Goal: Register for event/course

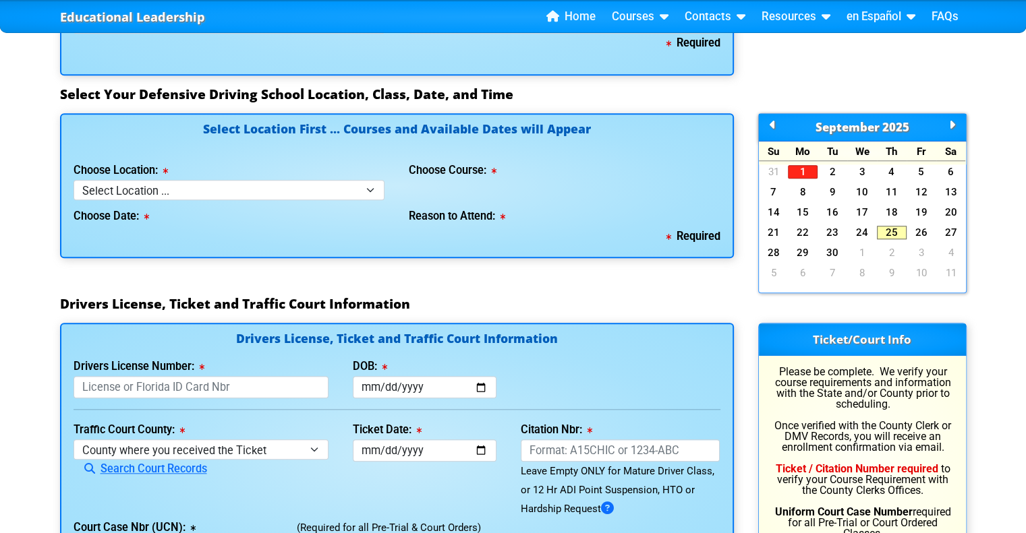
scroll to position [1178, 0]
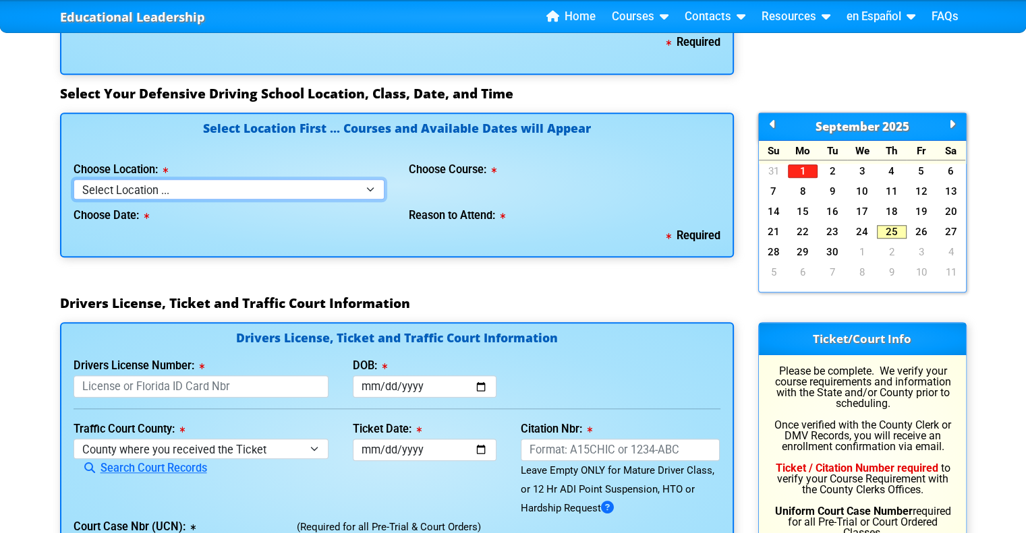
click at [327, 185] on select "Select Location ... Tampa Orlando Kissimmee [GEOGRAPHIC_DATA] - en español [GEO…" at bounding box center [230, 189] width 312 height 20
select select "4"
click at [74, 179] on select "Select Location ... Tampa Orlando Kissimmee [GEOGRAPHIC_DATA] - en español [GEO…" at bounding box center [230, 189] width 312 height 20
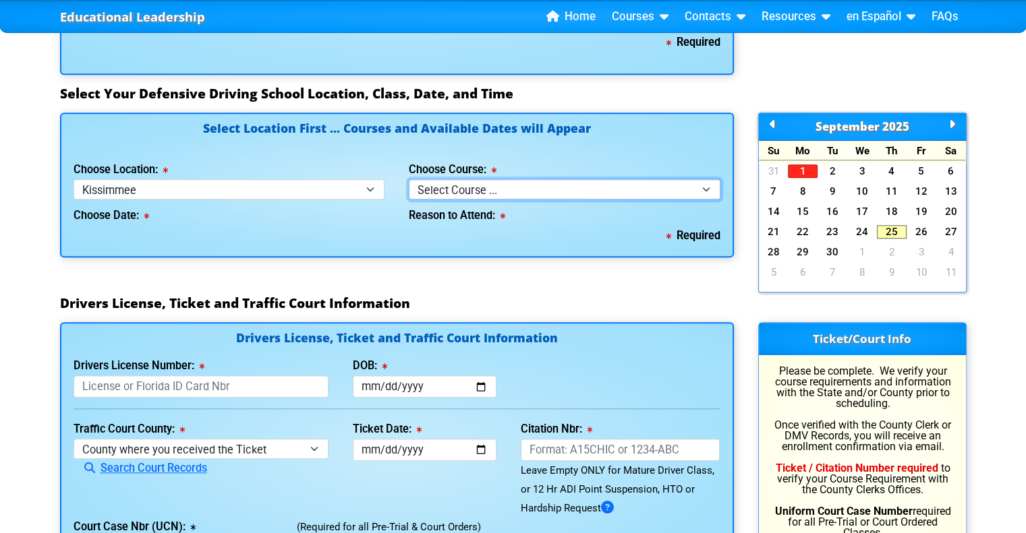
click at [490, 185] on select "Select Course ... 4 Hour BDI Class (Basic Course & TCAC) 4 Hour Under 25 Class …" at bounding box center [565, 189] width 312 height 20
select select "4"
click at [409, 179] on select "Select Course ... 4 Hour BDI Class (Basic Course & TCAC) 4 Hour Under 25 Class …" at bounding box center [565, 189] width 312 height 20
select select
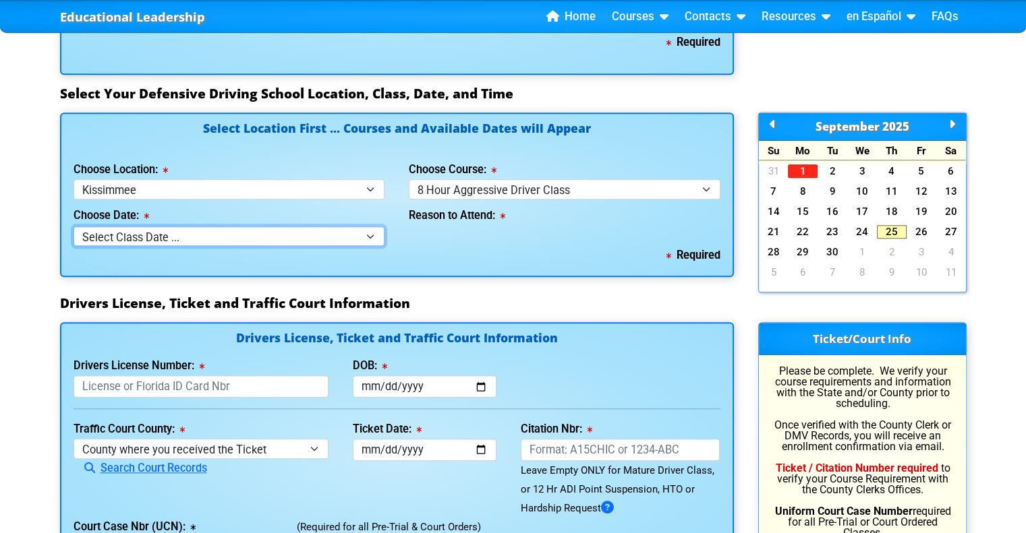
click at [267, 228] on select "Select Class Date ... [DATE] -- (Closed - Class Full)" at bounding box center [230, 237] width 312 height 20
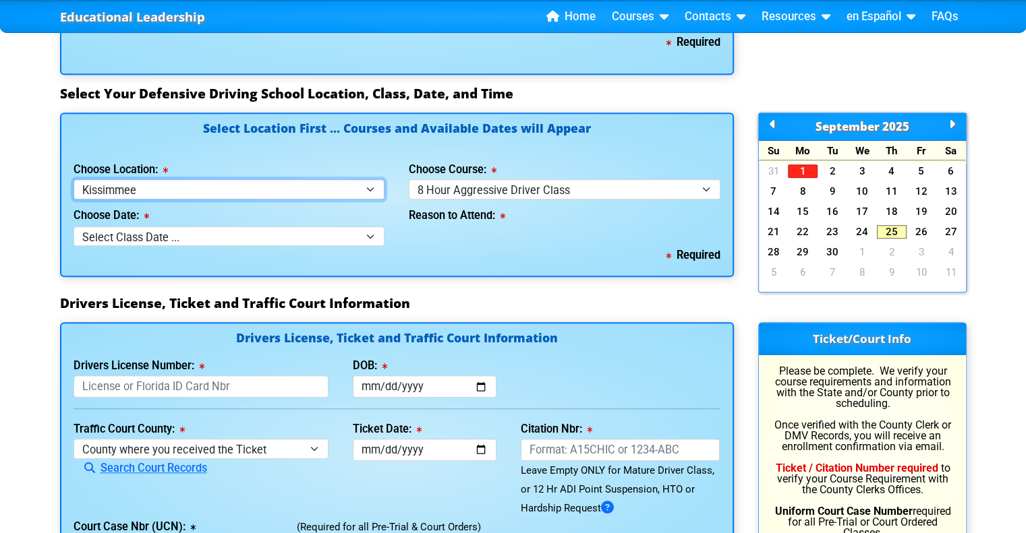
click at [275, 182] on select "Select Location ... Tampa Orlando Kissimmee [GEOGRAPHIC_DATA] - en español [GEO…" at bounding box center [230, 189] width 312 height 20
select select "3"
click at [74, 179] on select "Select Location ... Tampa Orlando Kissimmee [GEOGRAPHIC_DATA] - en español [GEO…" at bounding box center [230, 189] width 312 height 20
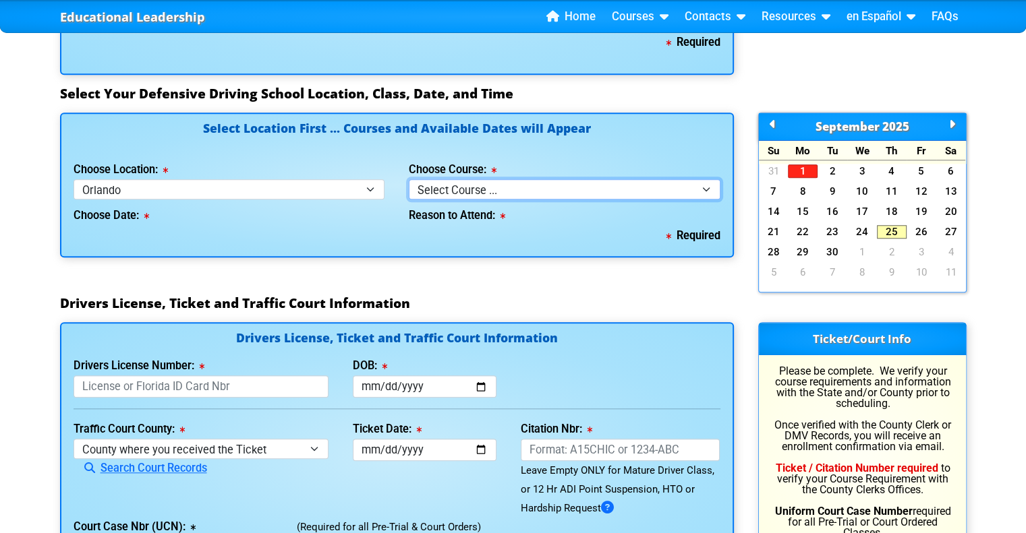
click at [464, 179] on select "Select Course ... 4 Hour Under 25 Class (STOP or Youthful Offender) 8 Hour Aggr…" at bounding box center [565, 189] width 312 height 20
select select "4"
click at [409, 179] on select "Select Course ... 4 Hour Under 25 Class (STOP or Youthful Offender) 8 Hour Aggr…" at bounding box center [565, 189] width 312 height 20
select select
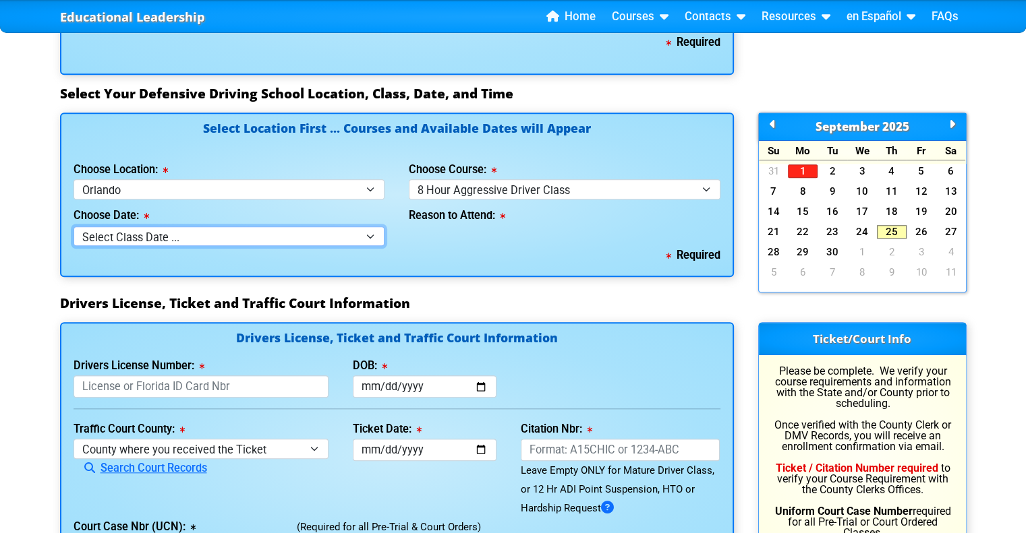
click at [255, 229] on select "Select Class Date ... [DATE] -- (Closed - Class Full)" at bounding box center [230, 237] width 312 height 20
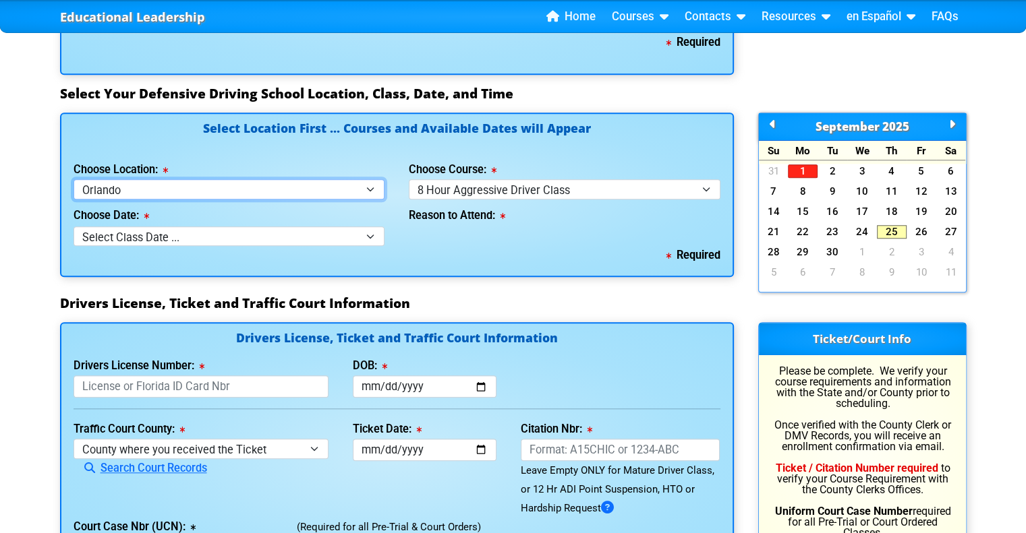
click at [322, 179] on select "Select Location ... Tampa Orlando Kissimmee [GEOGRAPHIC_DATA] - en español [GEO…" at bounding box center [230, 189] width 312 height 20
select select "7"
click at [74, 179] on select "Select Location ... Tampa Orlando Kissimmee [GEOGRAPHIC_DATA] - en español [GEO…" at bounding box center [230, 189] width 312 height 20
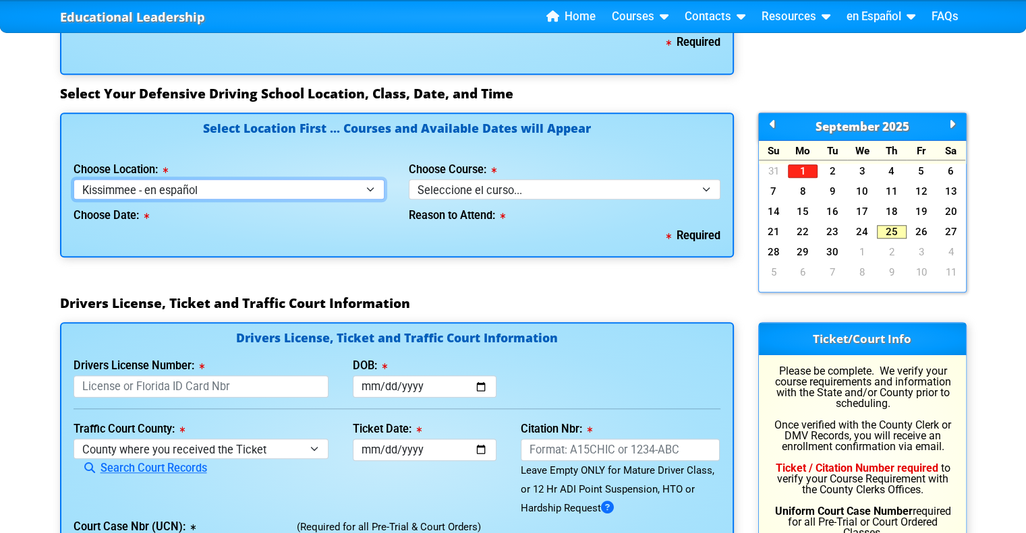
select select
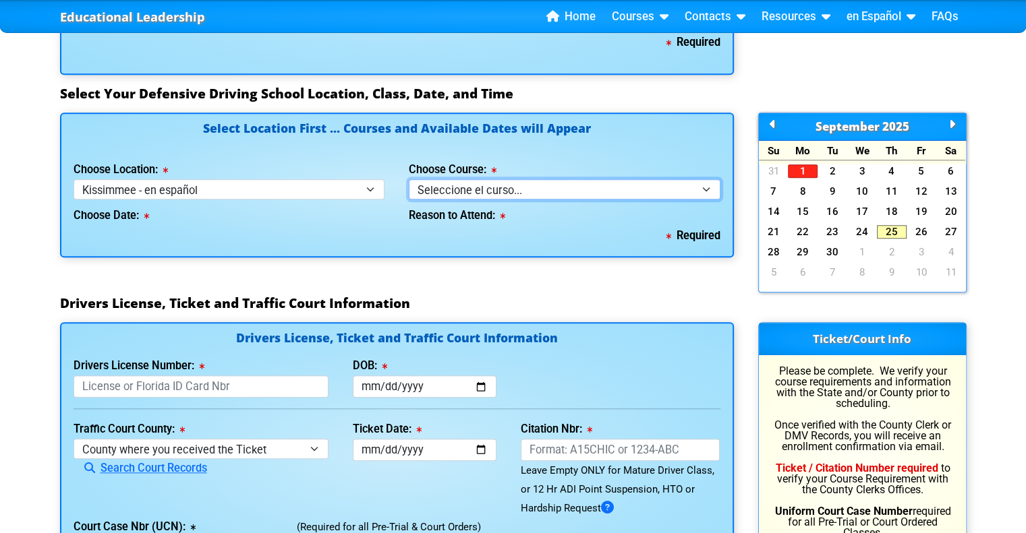
click at [445, 185] on select "Seleccione el curso... Clase de BDI de 4 horas (Curso básico y TCAC) Clase de 4…" at bounding box center [565, 189] width 312 height 20
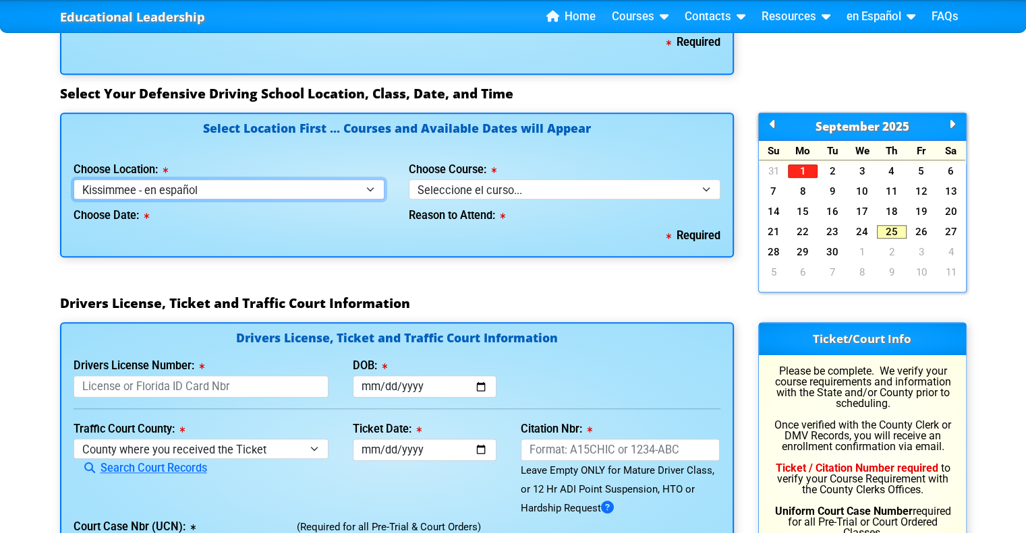
click at [324, 190] on select "Select Location ... Tampa Orlando Kissimmee [GEOGRAPHIC_DATA] - en español [GEO…" at bounding box center [230, 189] width 312 height 20
